Goal: Task Accomplishment & Management: Use online tool/utility

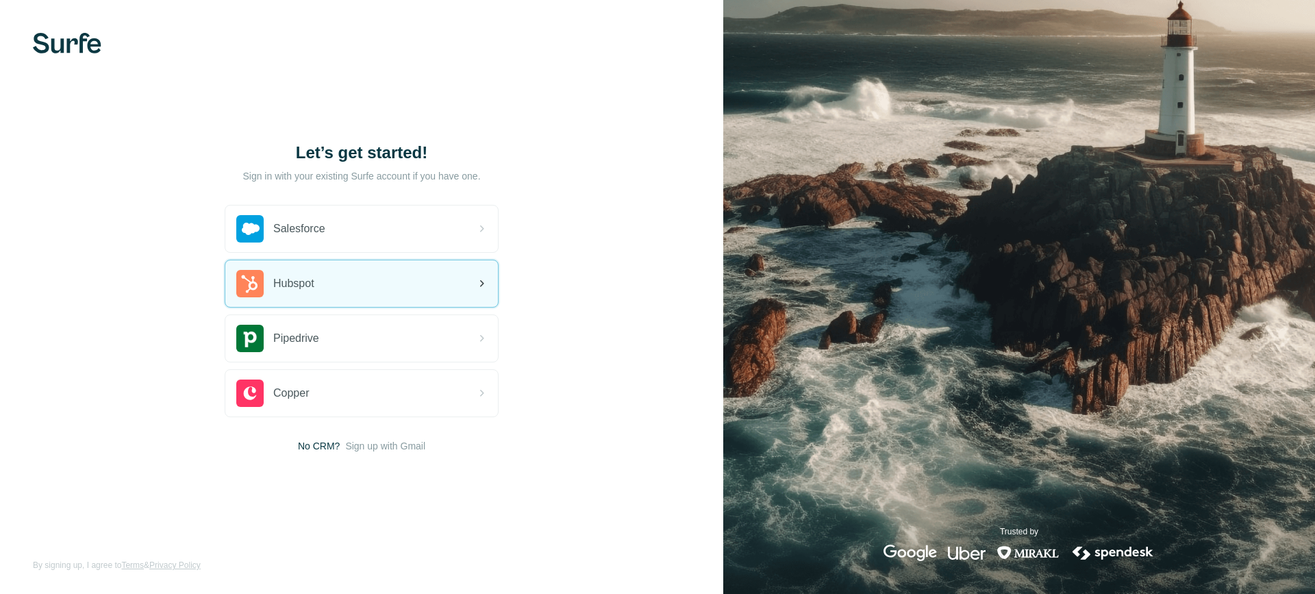
click at [305, 286] on span "Hubspot" at bounding box center [293, 283] width 41 height 16
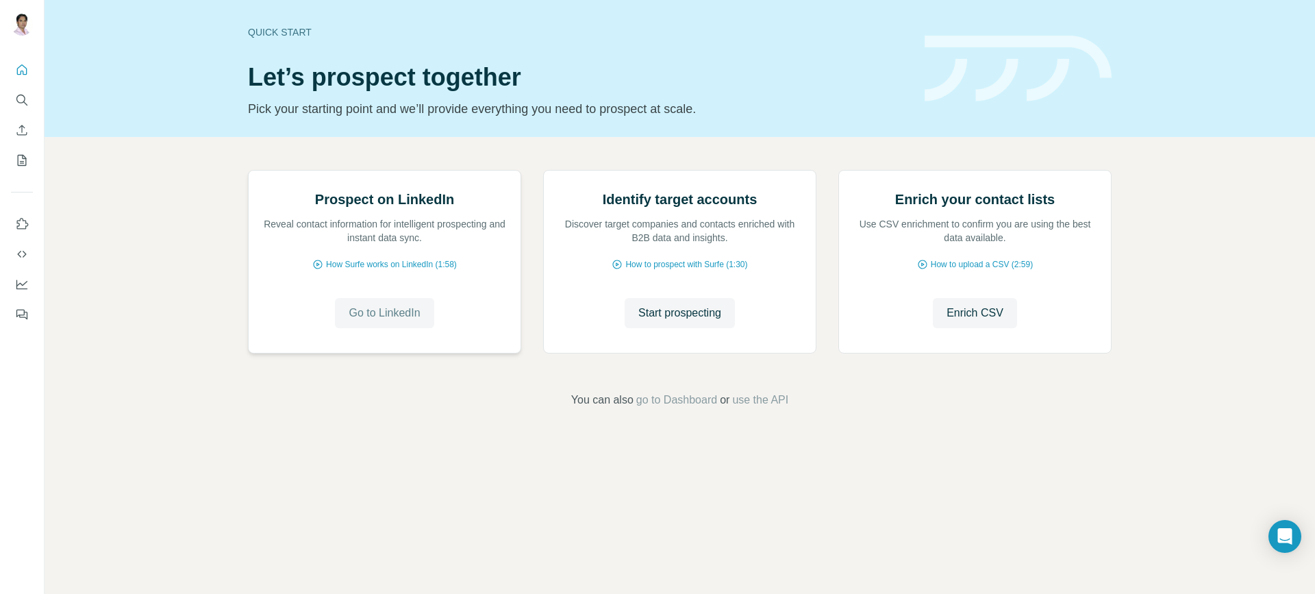
click at [382, 321] on span "Go to LinkedIn" at bounding box center [384, 313] width 71 height 16
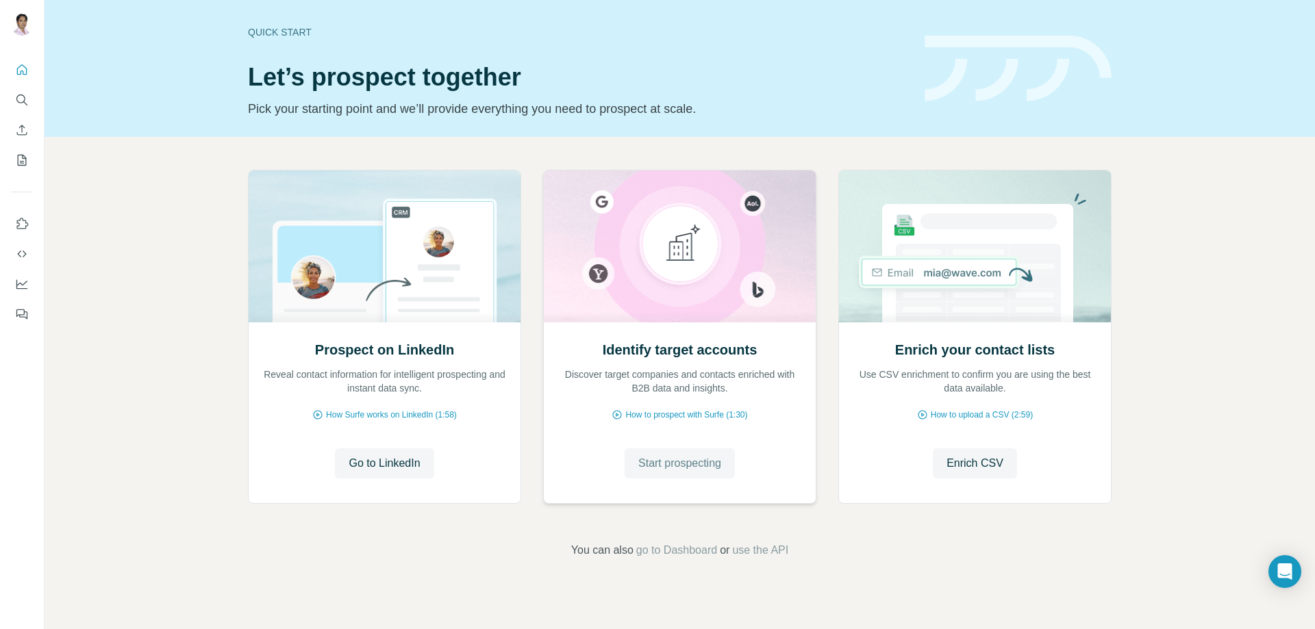
click at [696, 474] on button "Start prospecting" at bounding box center [680, 464] width 110 height 30
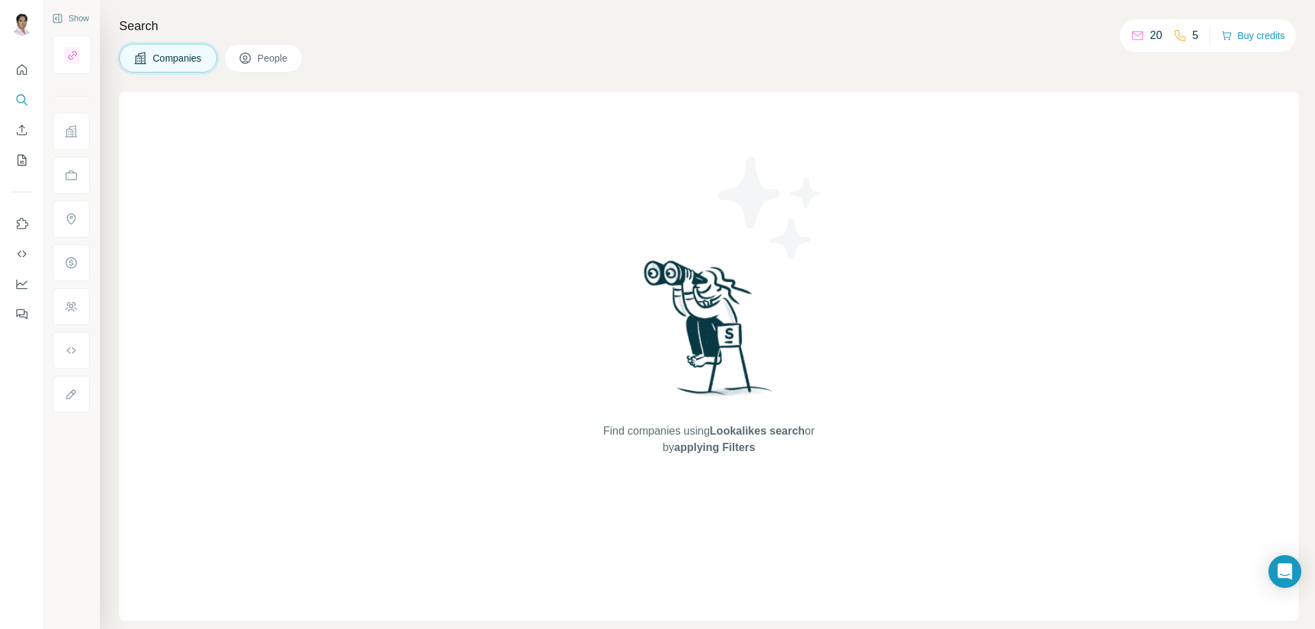
click at [1150, 38] on p "20" at bounding box center [1156, 35] width 12 height 16
click at [1192, 39] on p "5" at bounding box center [1195, 35] width 6 height 16
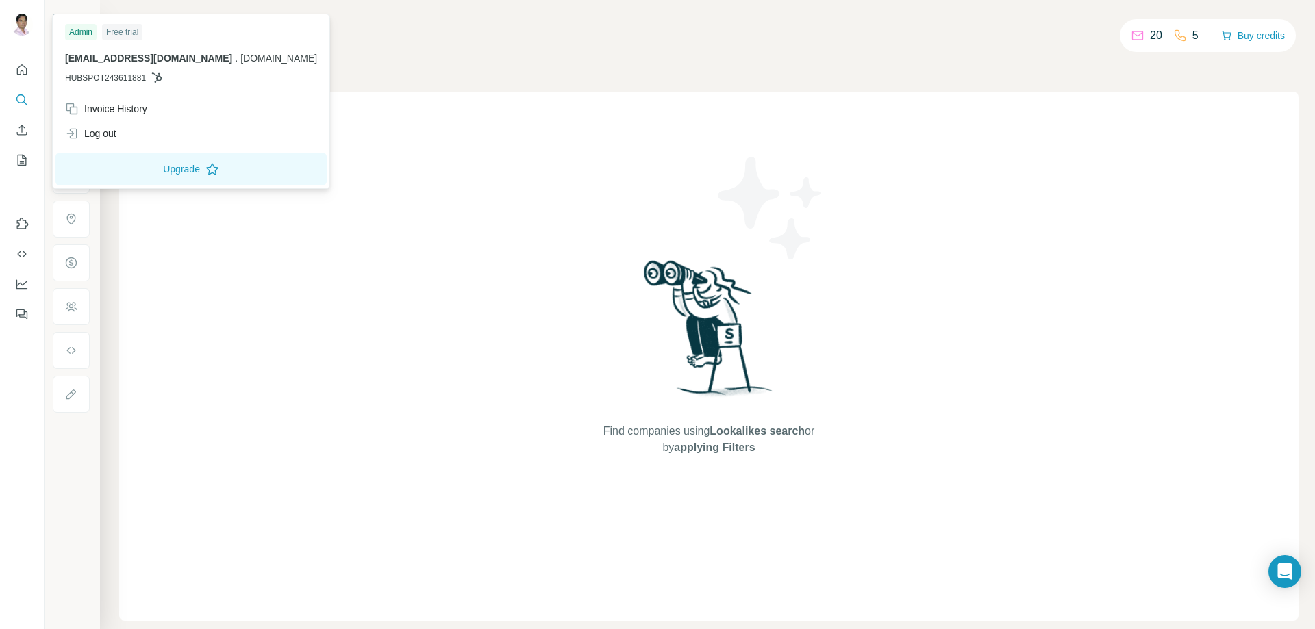
click at [25, 26] on img at bounding box center [22, 25] width 22 height 22
click at [176, 174] on button "Upgrade" at bounding box center [190, 169] width 271 height 33
